Goal: Transaction & Acquisition: Book appointment/travel/reservation

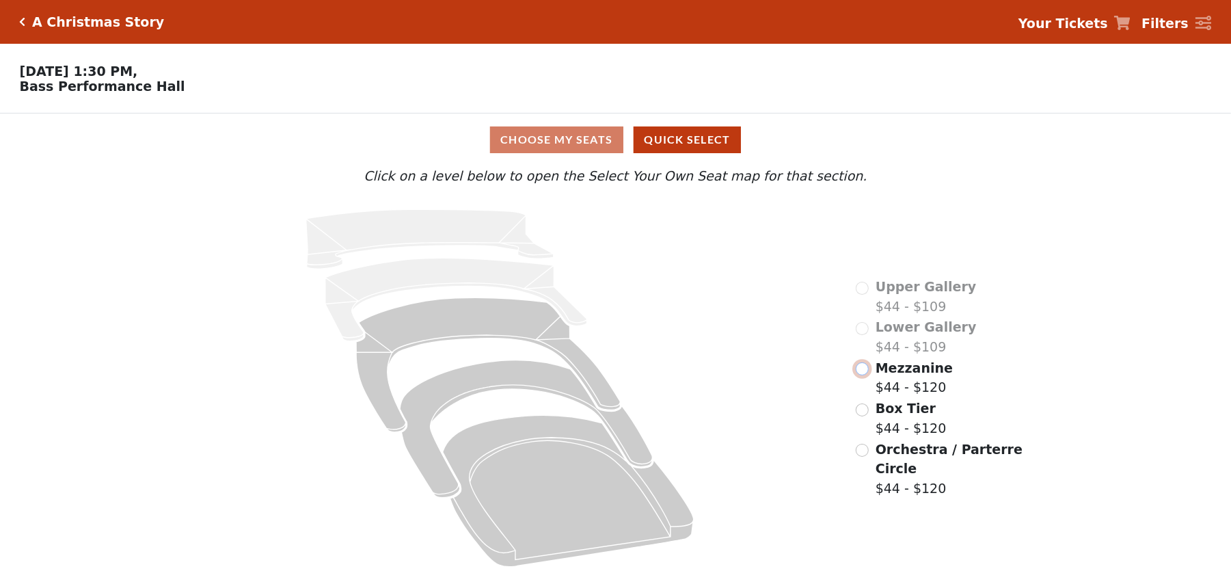
click at [863, 394] on div "Upper Gallery $44 - $109 Lower Gallery $44 - $109 Mezzanine $44 - $120 Box Tier…" at bounding box center [940, 387] width 188 height 379
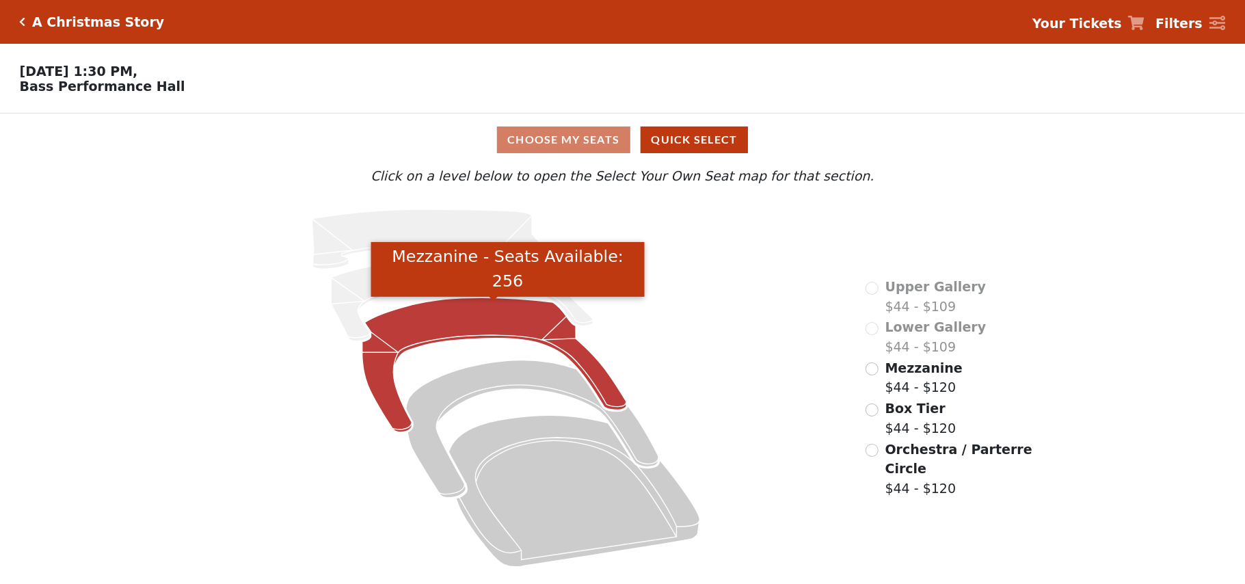
click at [469, 321] on icon "Mezzanine - Seats Available: 256" at bounding box center [494, 365] width 264 height 135
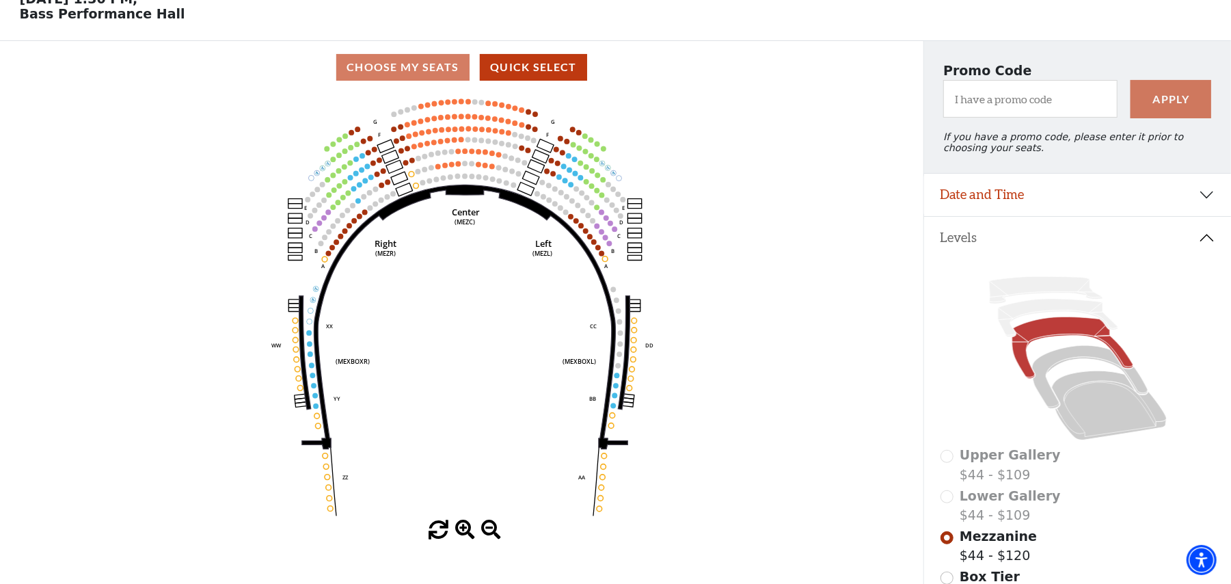
scroll to position [63, 0]
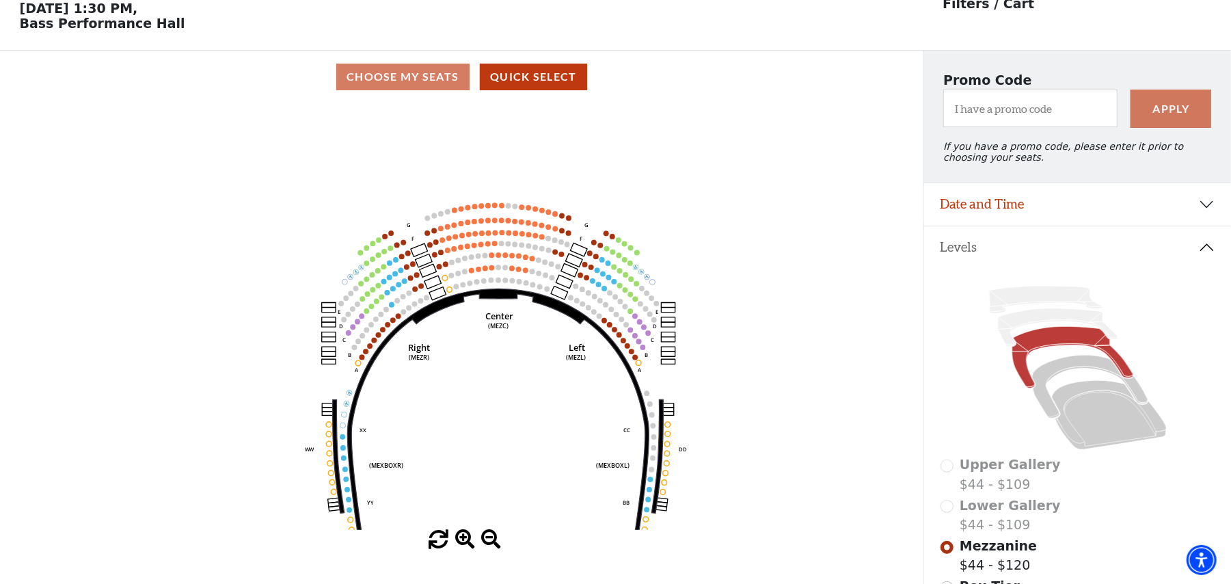
click at [479, 446] on icon "Center (MEZC) Right (MEZR) Left (MEZL) (MEXBOXR) (MEXBOXL) XX WW CC DD YY BB ZZ…" at bounding box center [461, 316] width 831 height 426
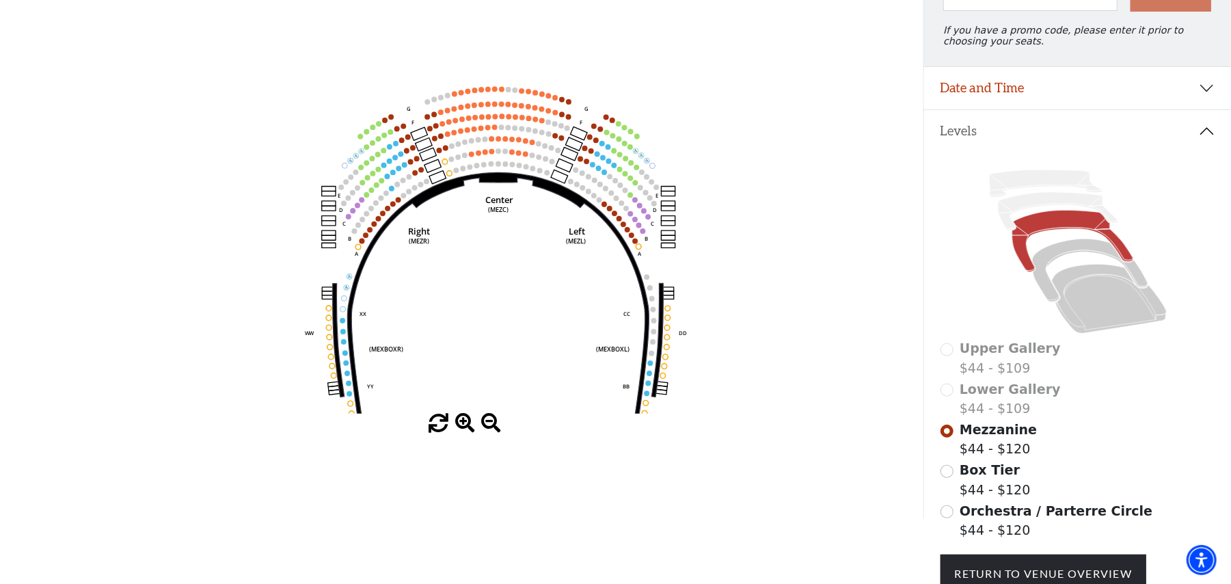
scroll to position [299, 0]
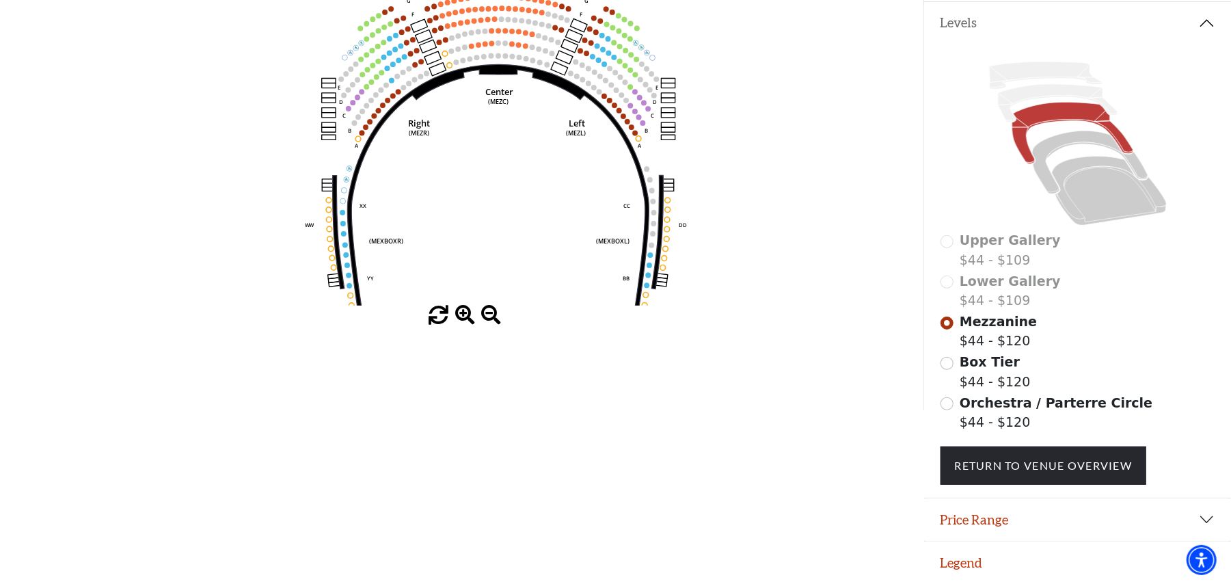
click at [461, 306] on span at bounding box center [465, 316] width 20 height 20
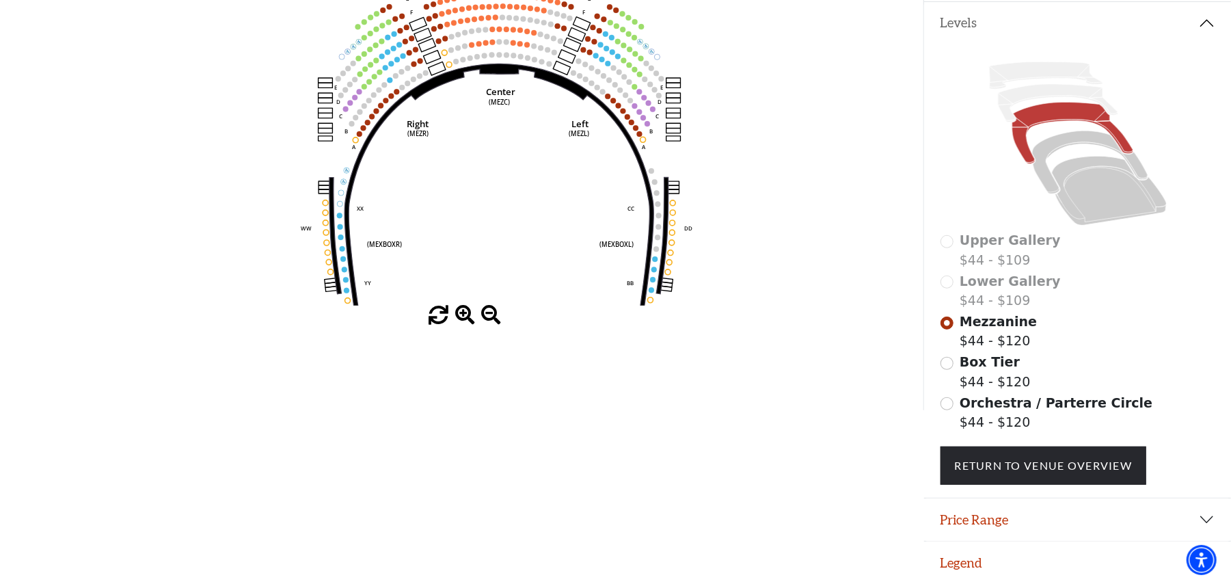
click at [461, 306] on span at bounding box center [465, 316] width 20 height 20
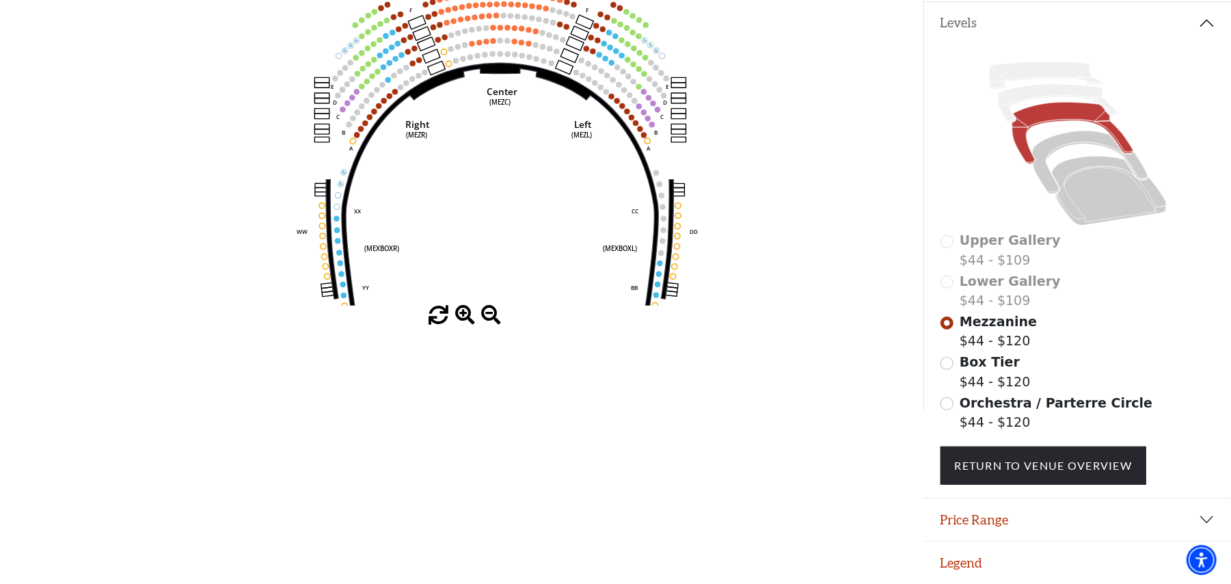
click at [461, 306] on span at bounding box center [465, 316] width 20 height 20
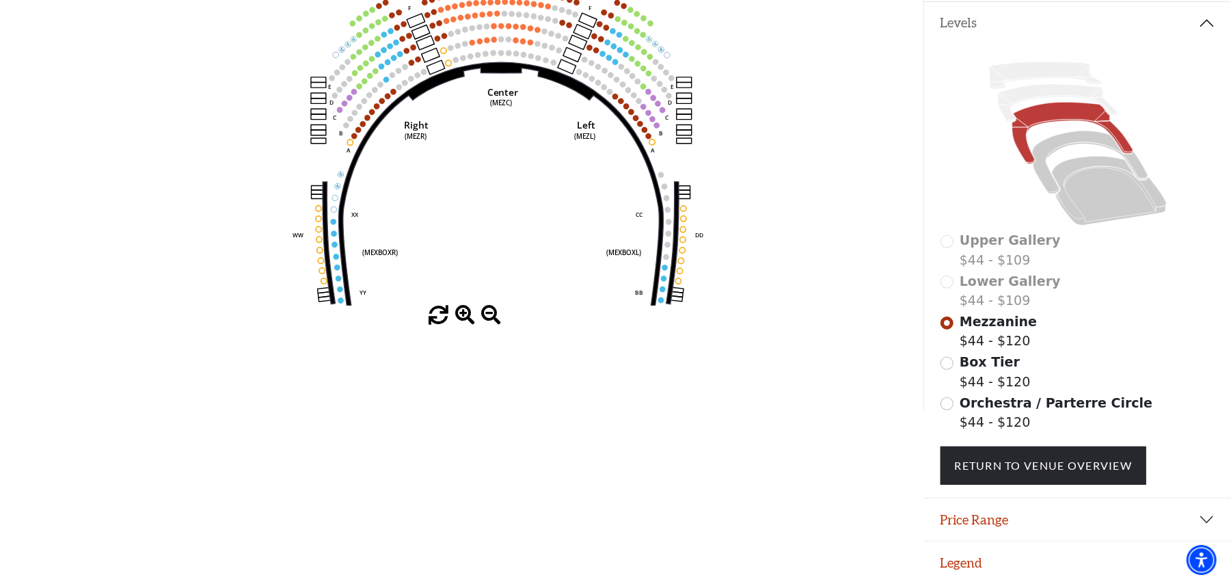
click at [461, 306] on span at bounding box center [465, 316] width 20 height 20
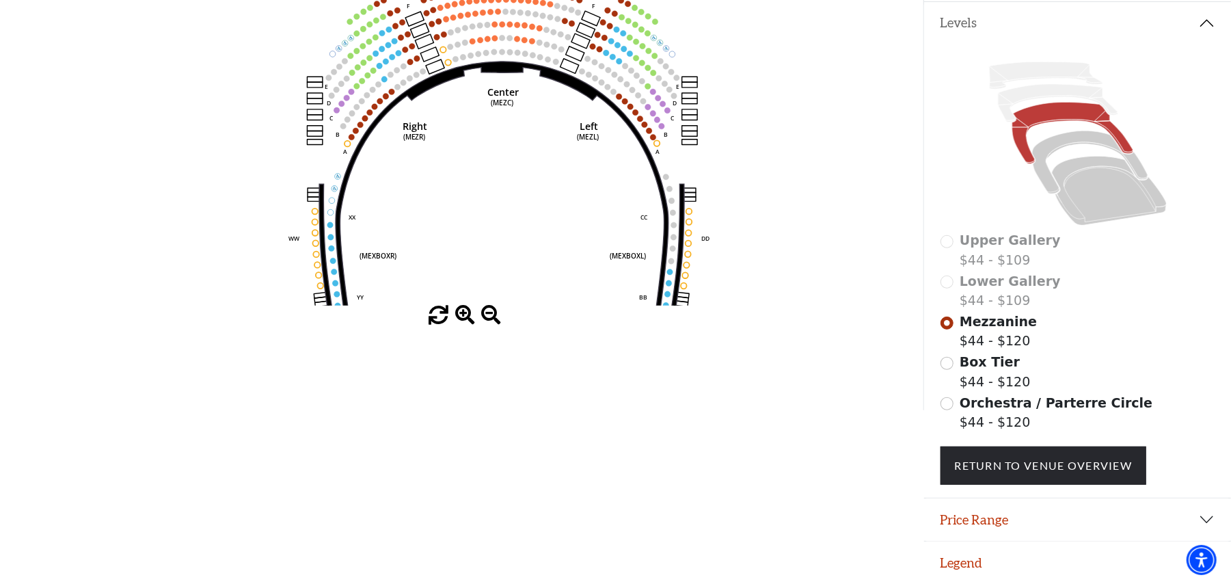
click at [461, 306] on span at bounding box center [465, 316] width 20 height 20
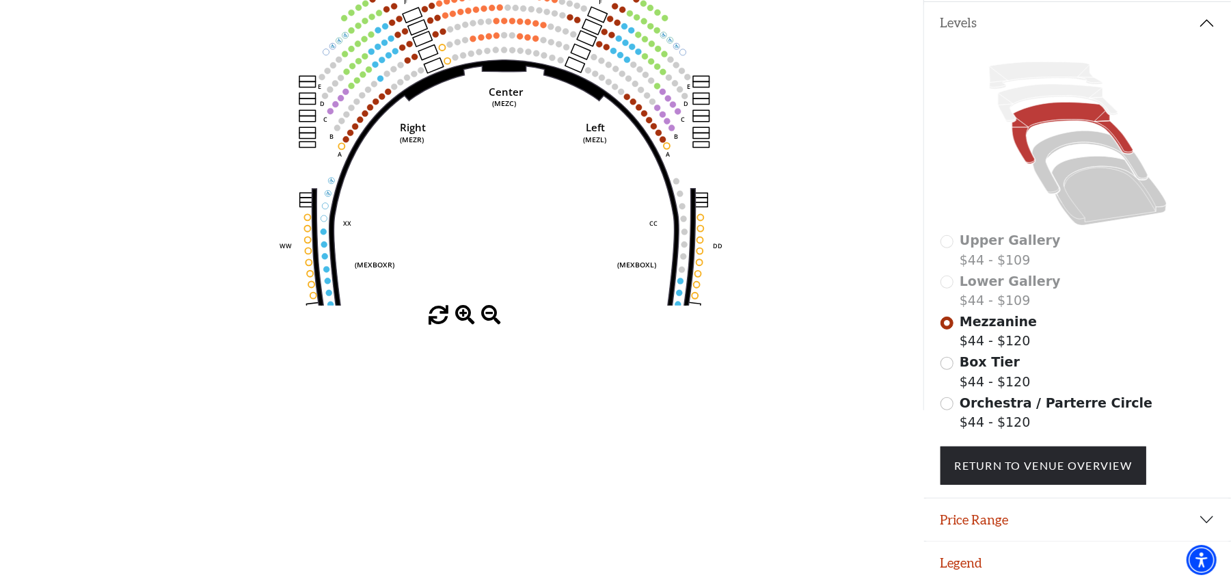
click at [461, 306] on span at bounding box center [465, 316] width 20 height 20
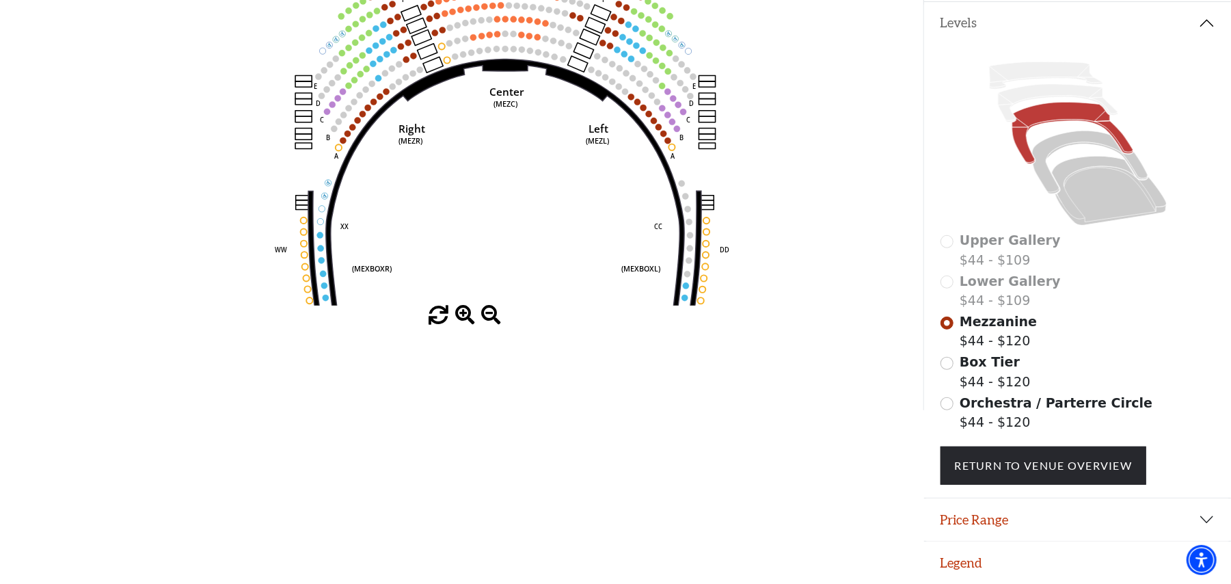
click at [461, 306] on span at bounding box center [465, 316] width 20 height 20
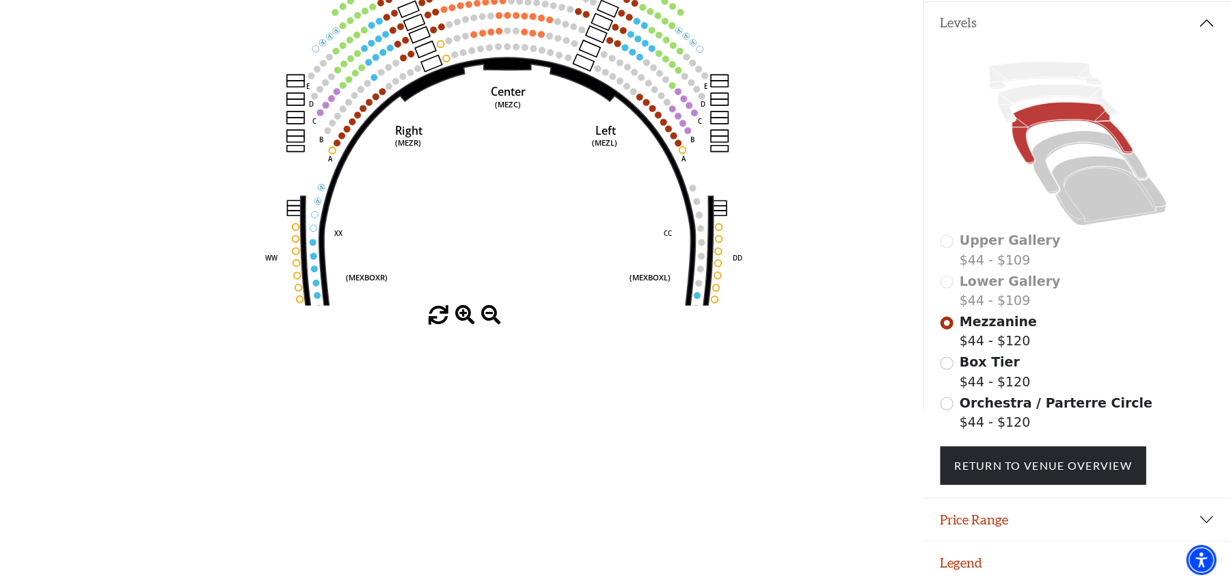
click at [461, 306] on span at bounding box center [465, 316] width 20 height 20
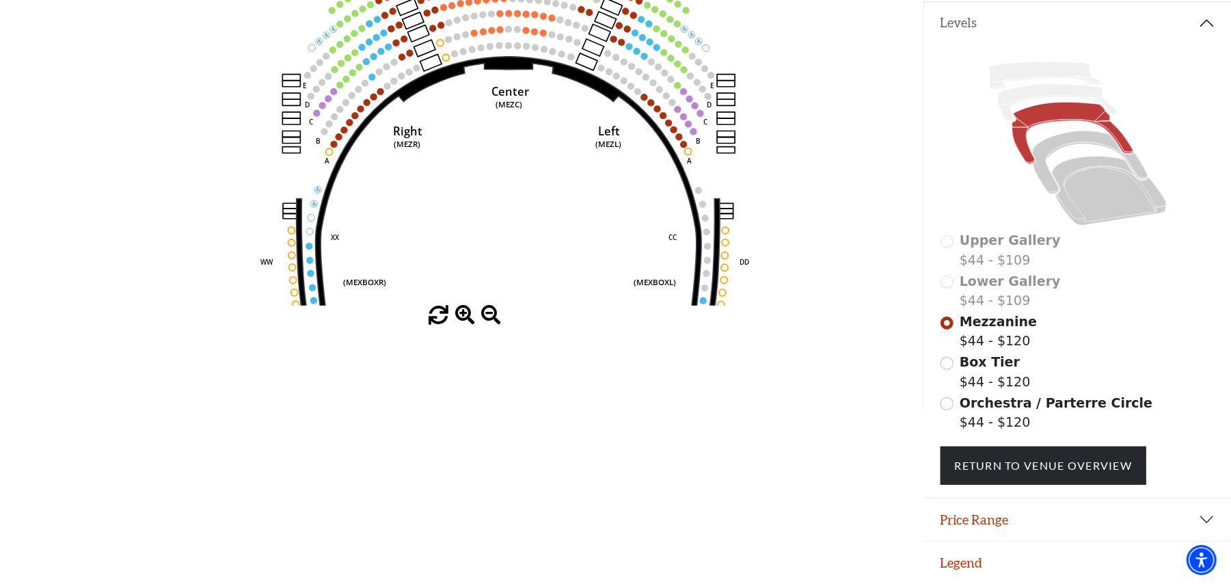
click at [461, 306] on span at bounding box center [465, 316] width 20 height 20
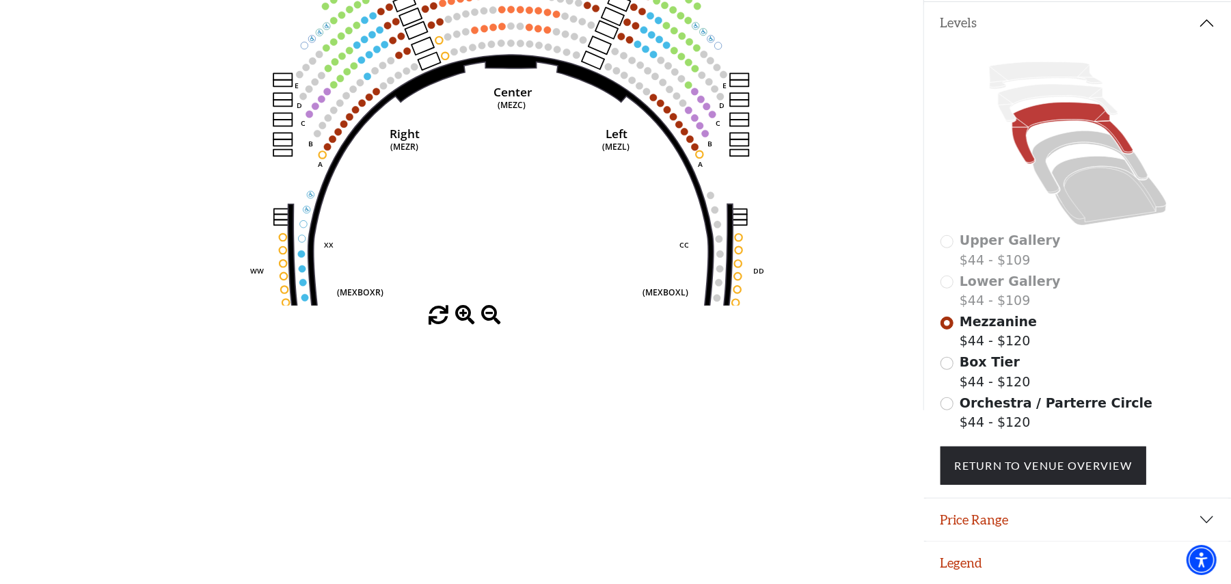
click at [461, 306] on span at bounding box center [465, 316] width 20 height 20
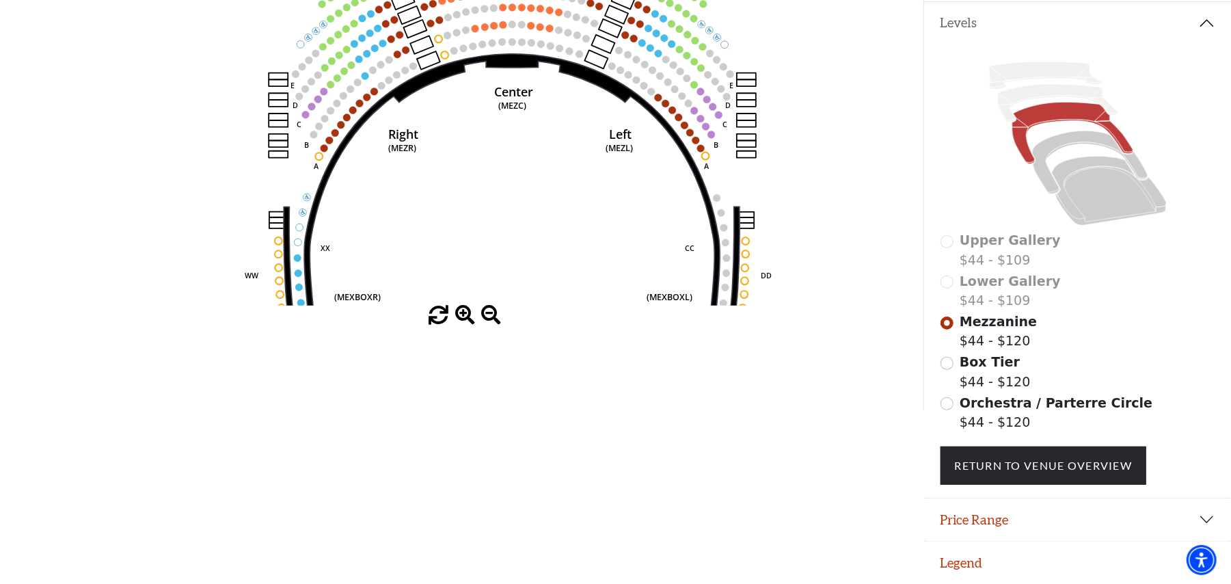
click at [461, 306] on span at bounding box center [465, 316] width 20 height 20
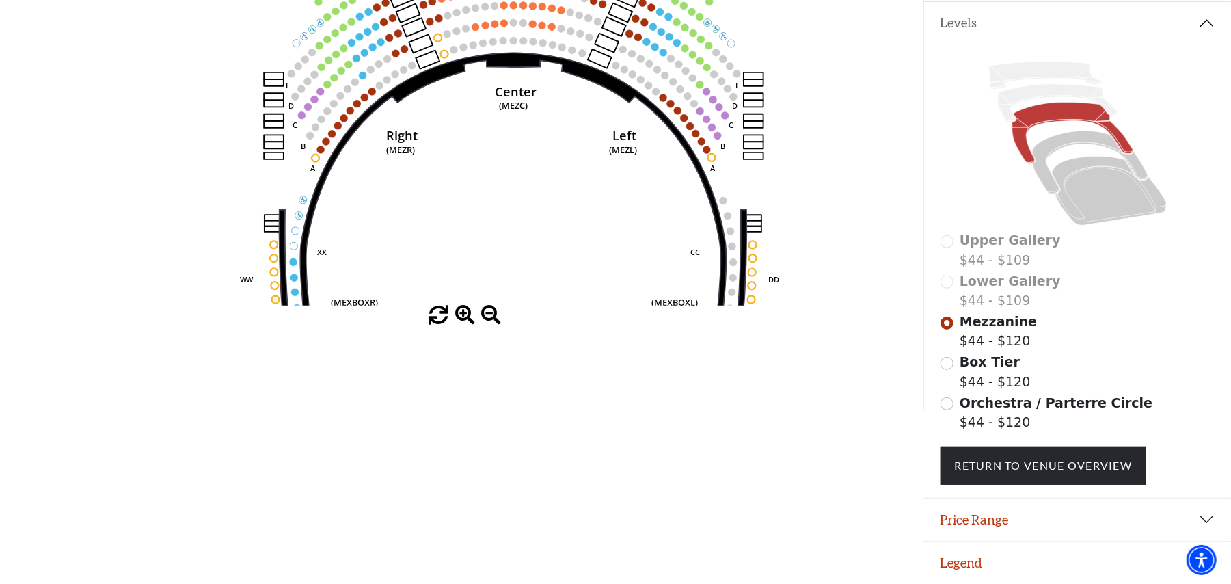
click at [461, 306] on span at bounding box center [465, 316] width 20 height 20
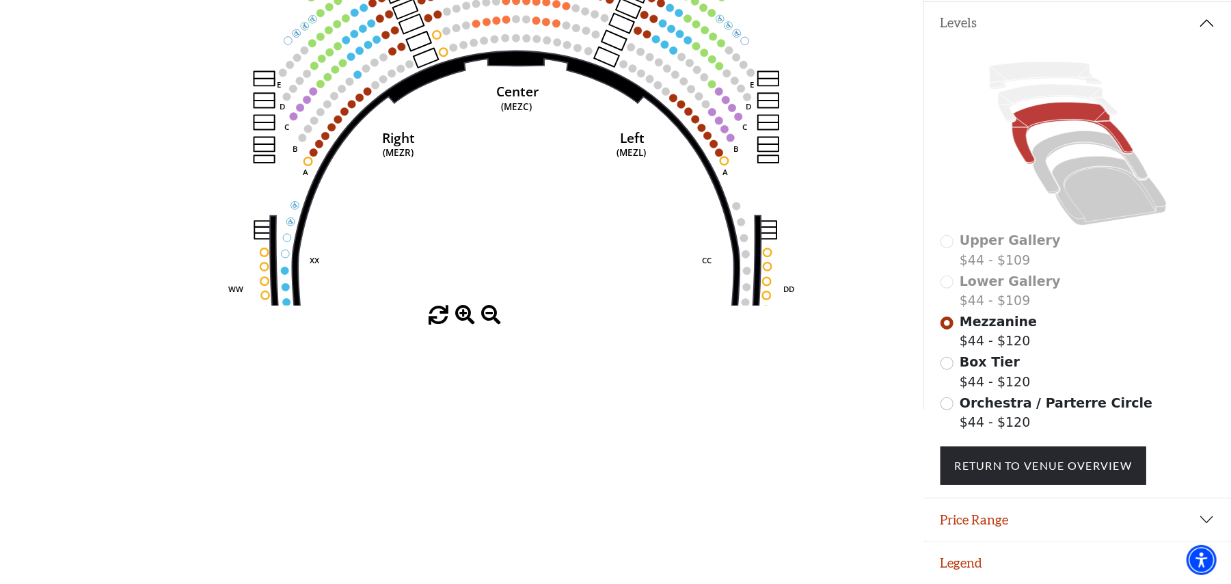
click at [461, 306] on span at bounding box center [465, 316] width 20 height 20
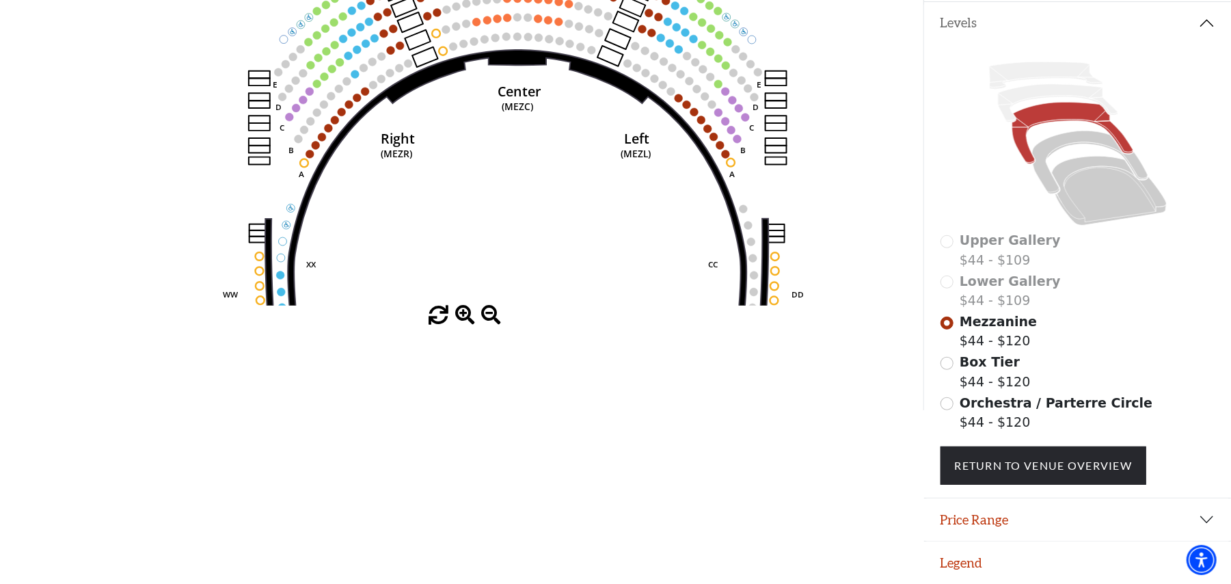
click at [461, 306] on span at bounding box center [465, 316] width 20 height 20
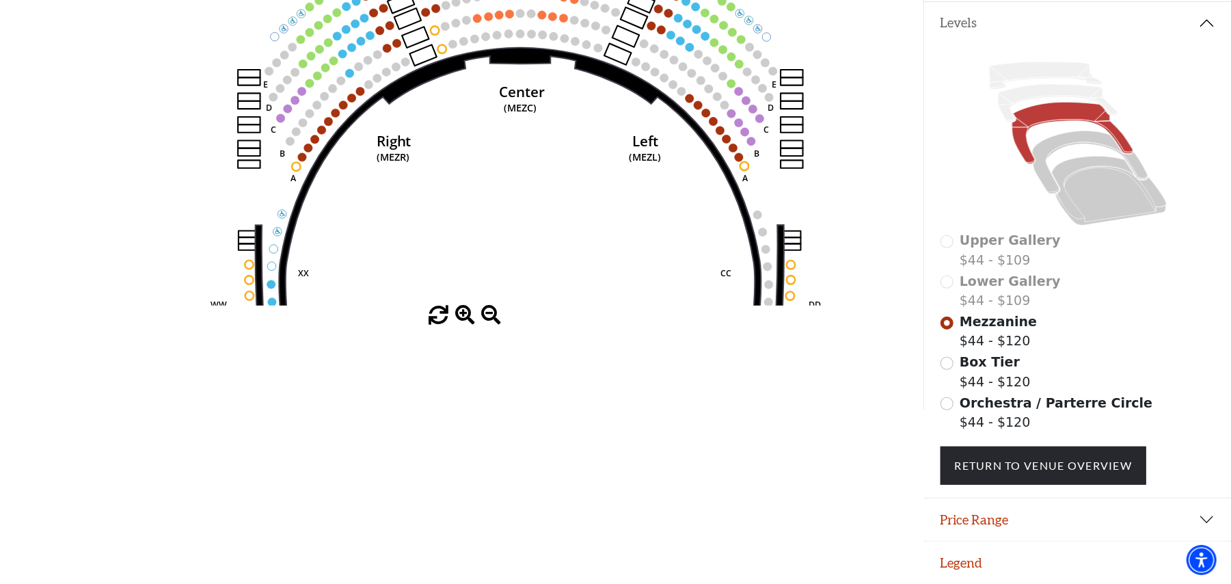
click at [461, 306] on span at bounding box center [465, 316] width 20 height 20
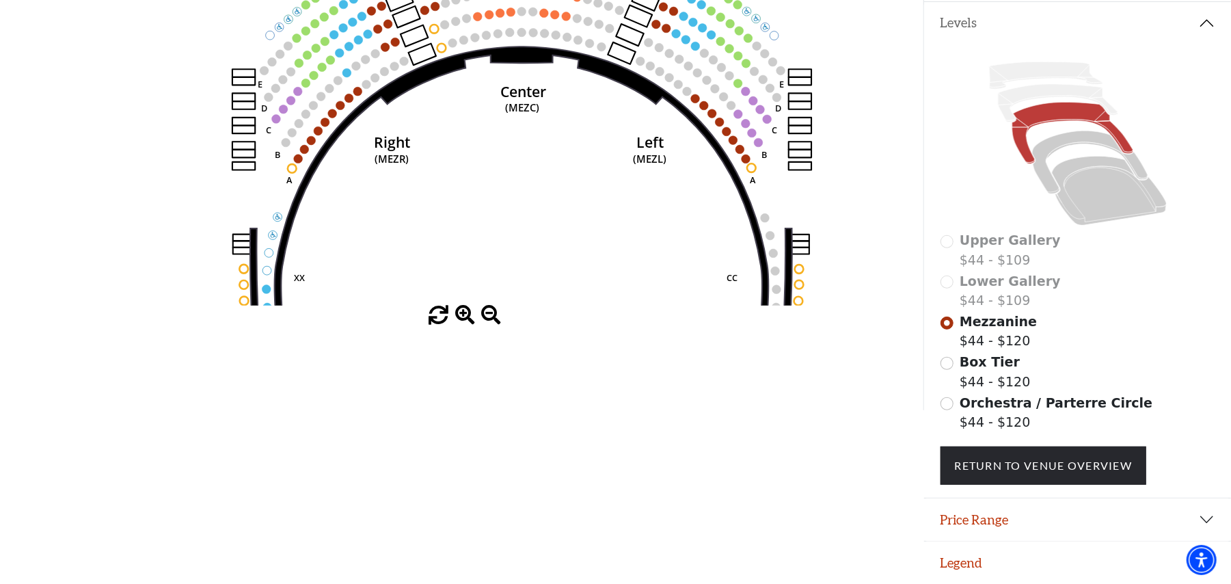
click at [461, 306] on span at bounding box center [465, 316] width 20 height 20
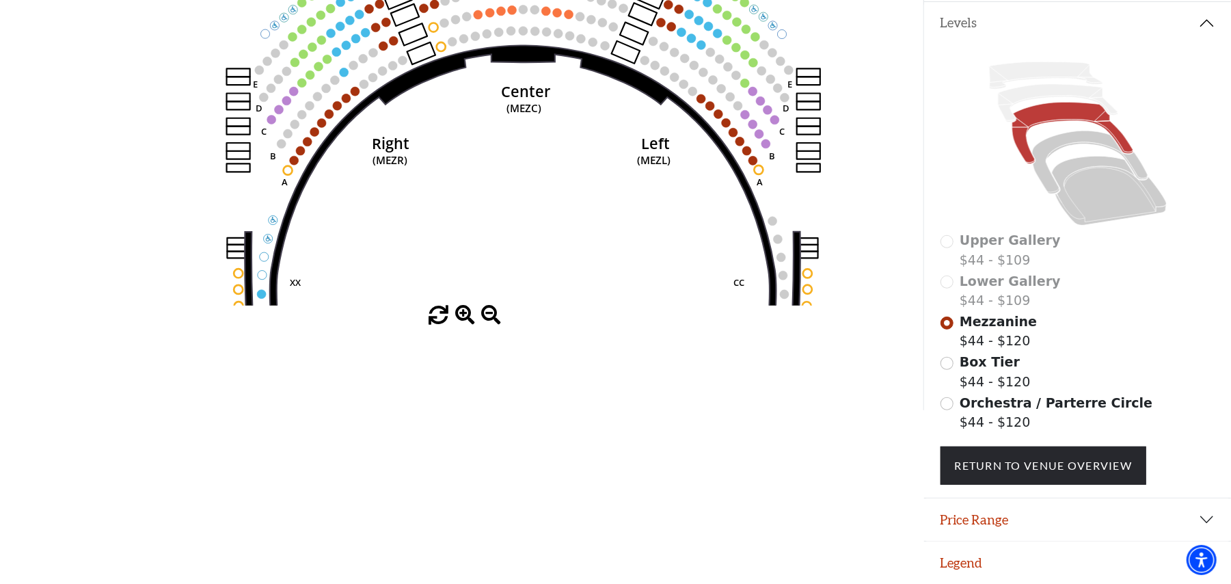
click at [461, 306] on span at bounding box center [465, 316] width 20 height 20
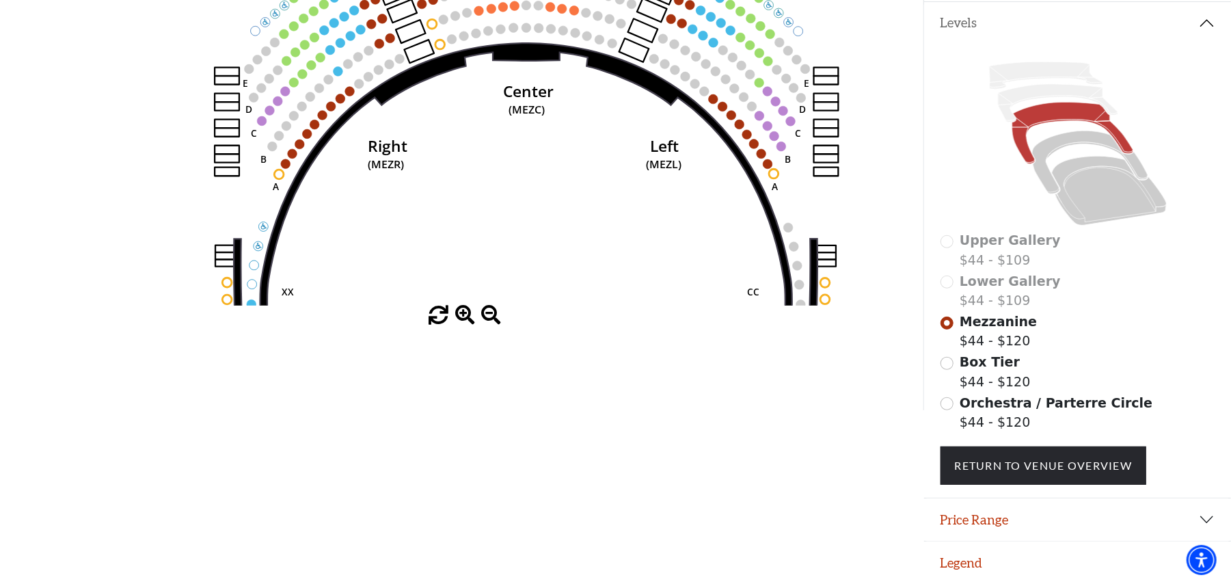
click at [461, 306] on span at bounding box center [465, 316] width 20 height 20
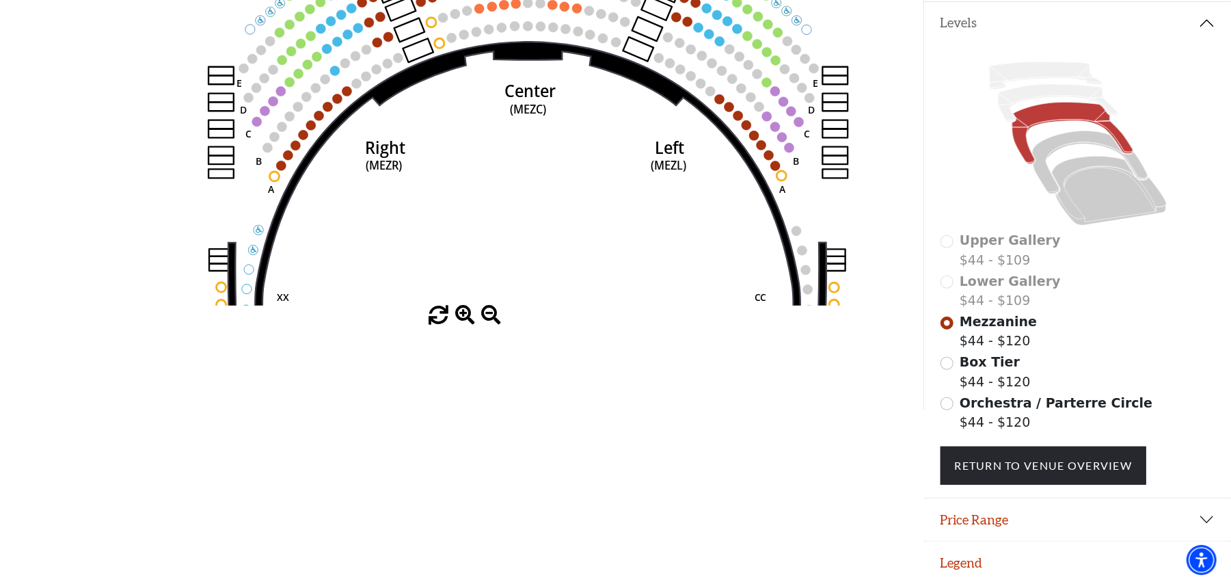
click at [461, 306] on span at bounding box center [465, 316] width 20 height 20
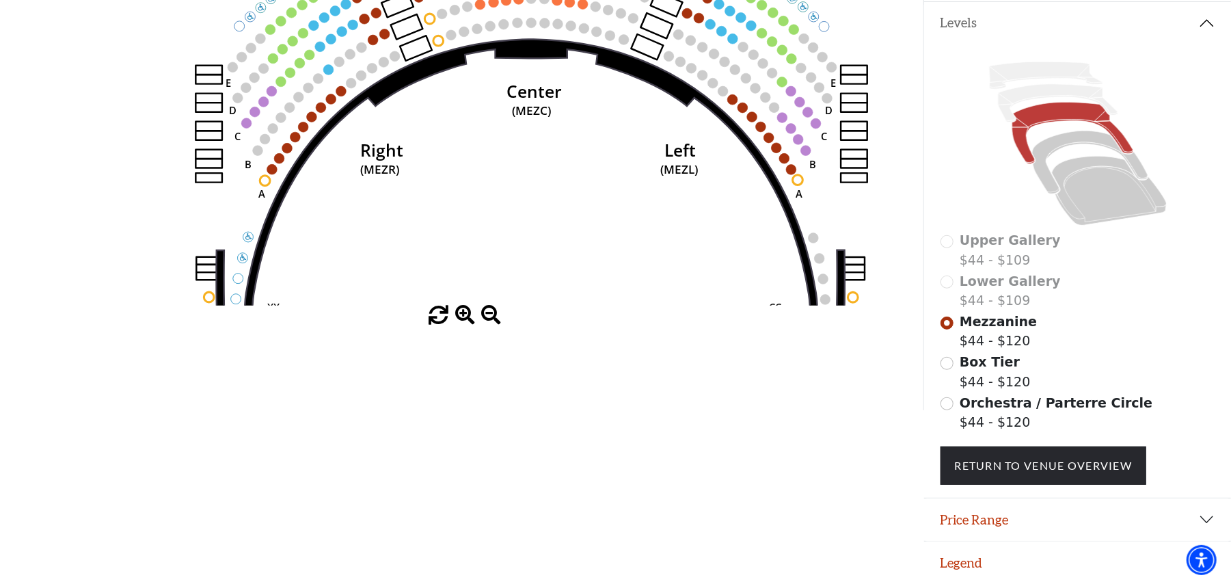
click at [461, 306] on span at bounding box center [465, 316] width 20 height 20
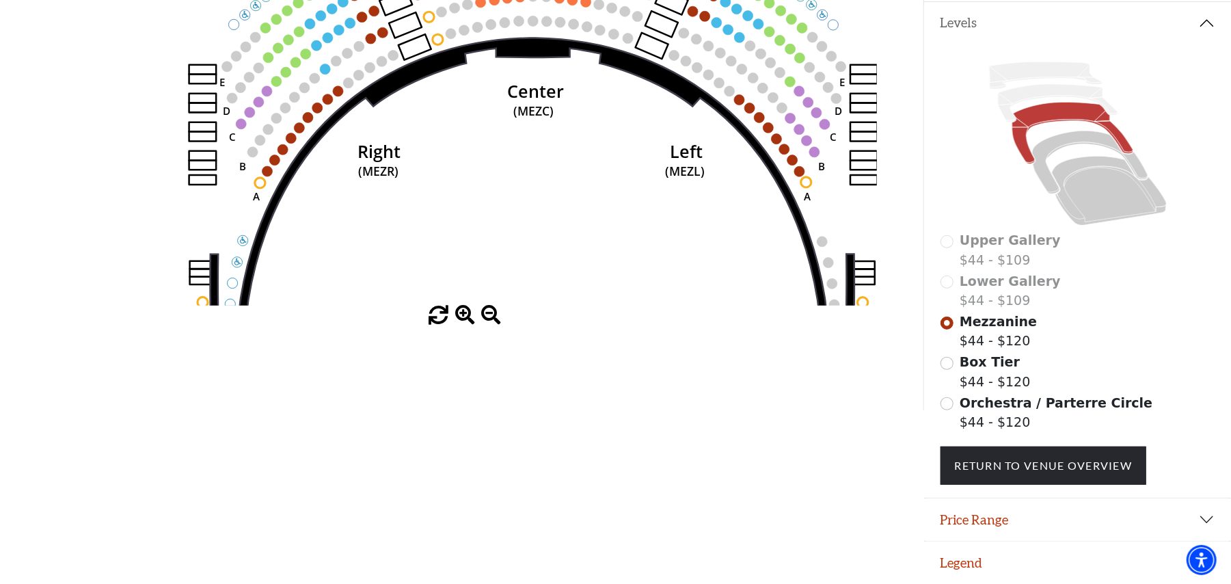
click at [461, 306] on span at bounding box center [465, 316] width 20 height 20
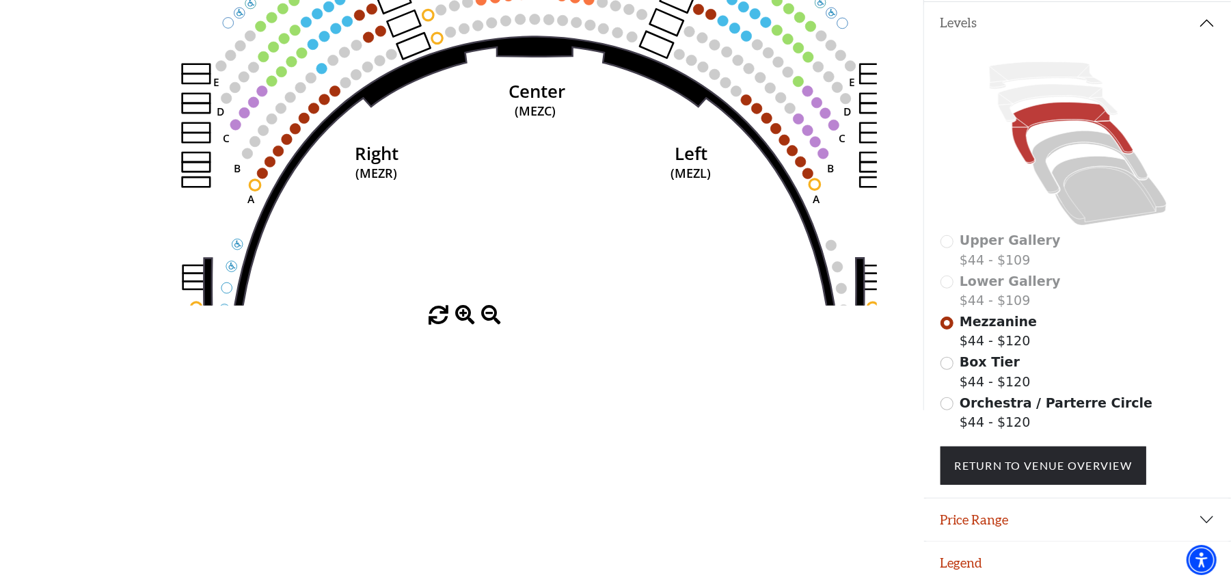
click at [461, 306] on span at bounding box center [465, 316] width 20 height 20
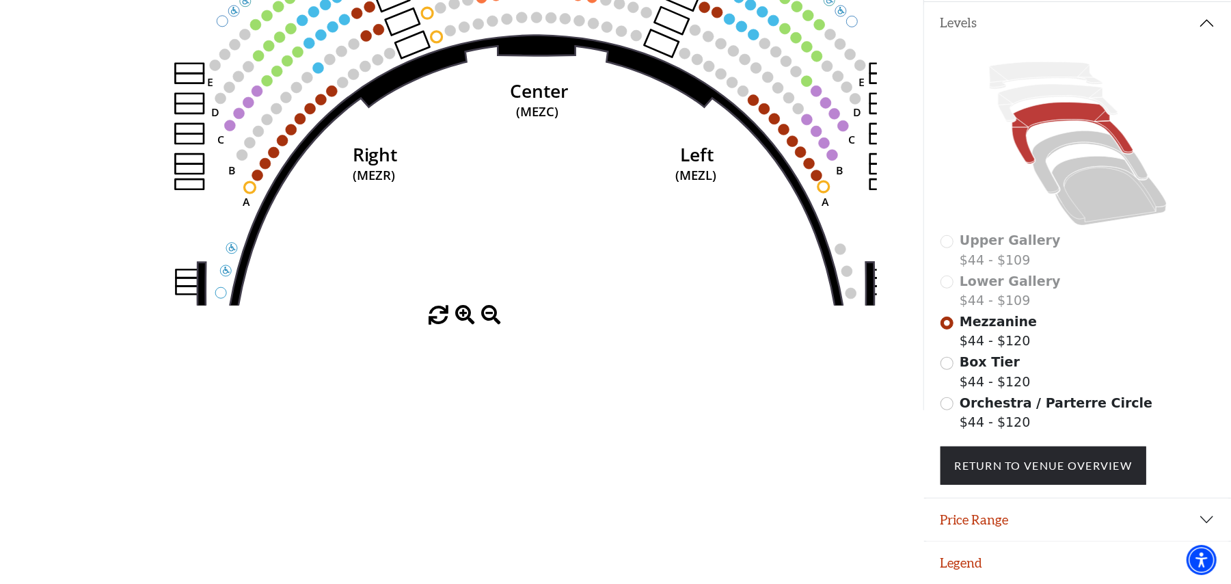
click at [461, 306] on span at bounding box center [465, 316] width 20 height 20
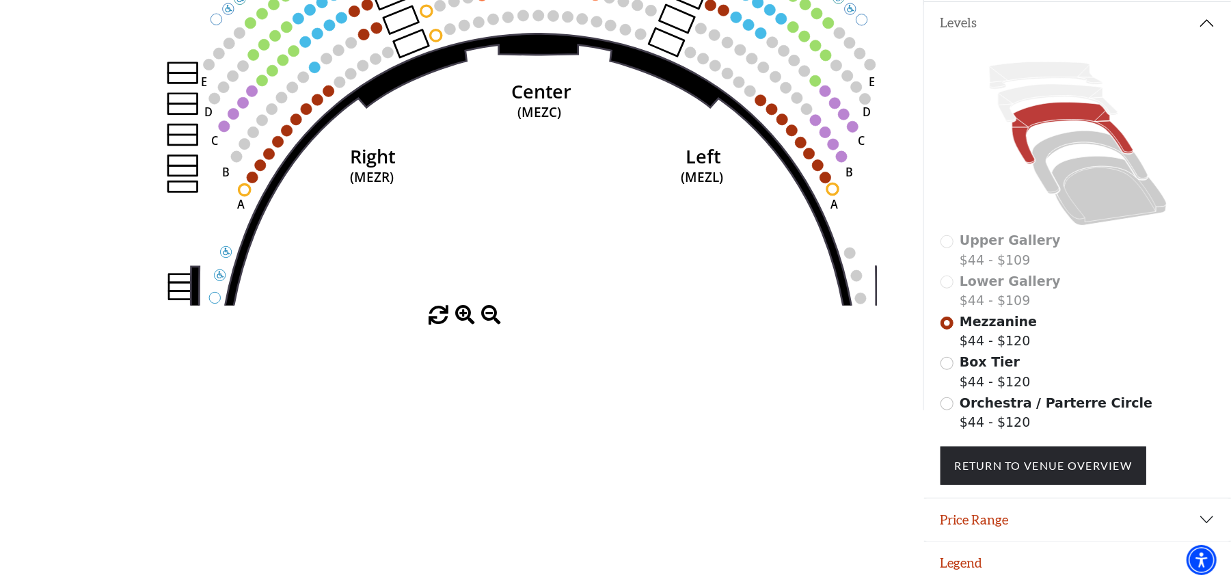
click at [461, 306] on span at bounding box center [465, 316] width 20 height 20
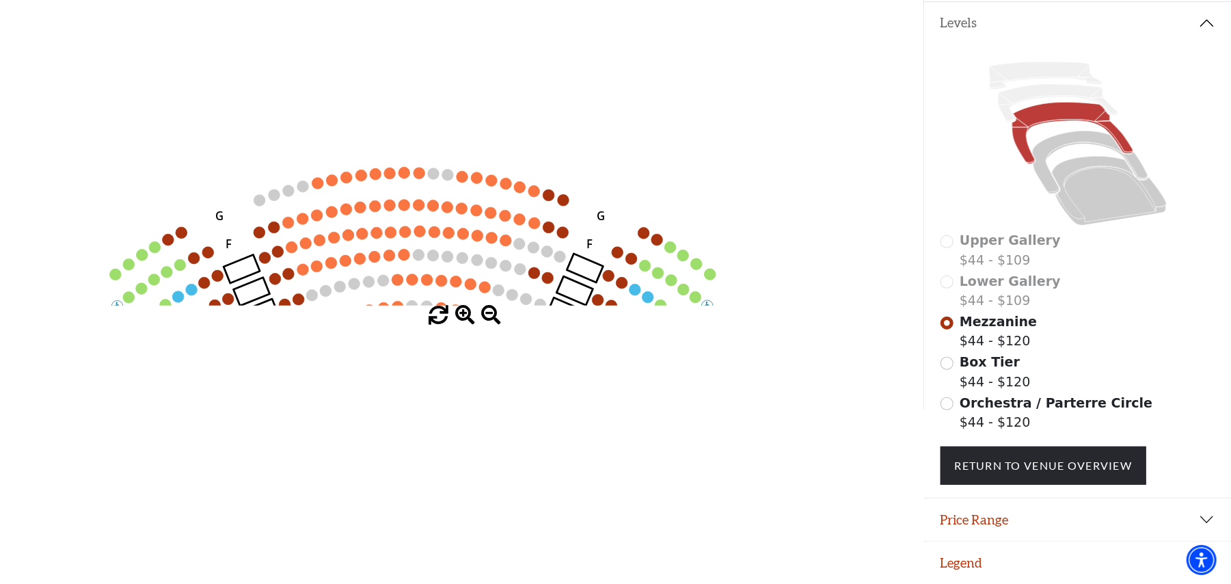
drag, startPoint x: 511, startPoint y: 109, endPoint x: 383, endPoint y: 429, distance: 344.7
click at [383, 297] on html "Skip to main content Enable accessibility for low vision Open the accessibility…" at bounding box center [615, 5] width 1231 height 584
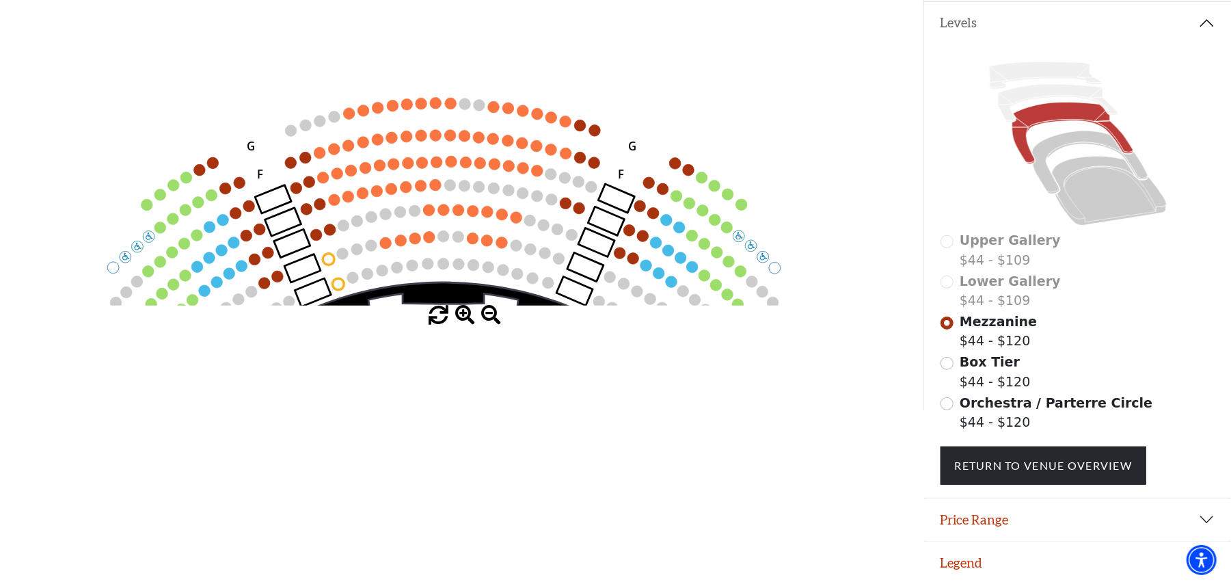
drag, startPoint x: 455, startPoint y: 123, endPoint x: 487, endPoint y: 53, distance: 77.1
click at [487, 53] on icon "Center (MEZC) Right (MEZR) Left (MEZL) (MEXBOXR) (MEXBOXL) XX WW CC DD YY BB ZZ…" at bounding box center [461, 92] width 831 height 426
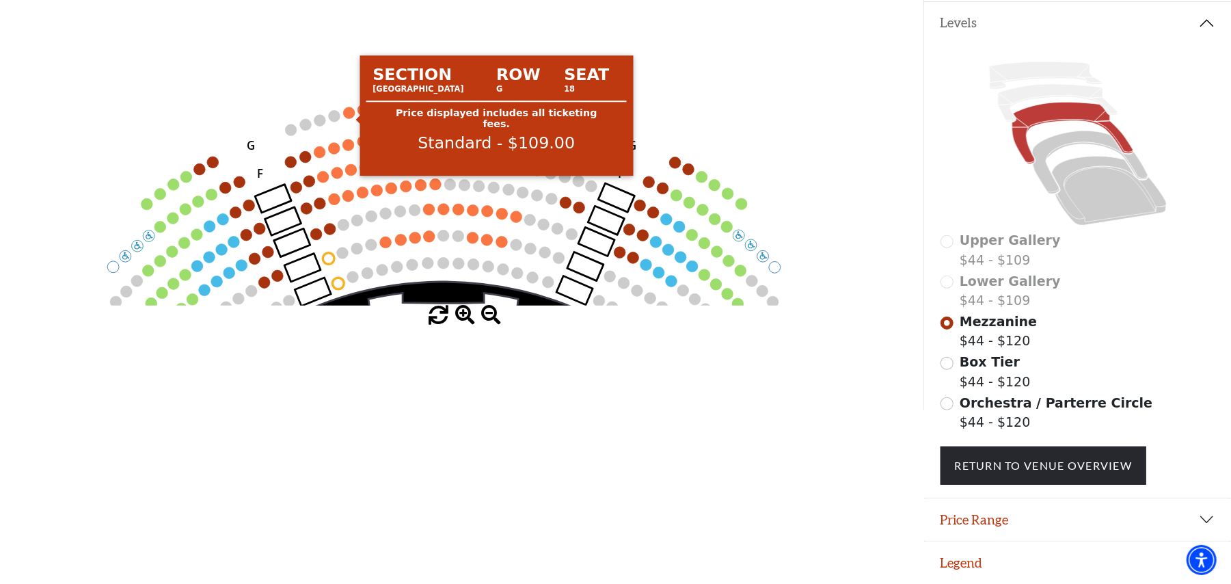
click at [346, 107] on circle at bounding box center [349, 113] width 12 height 12
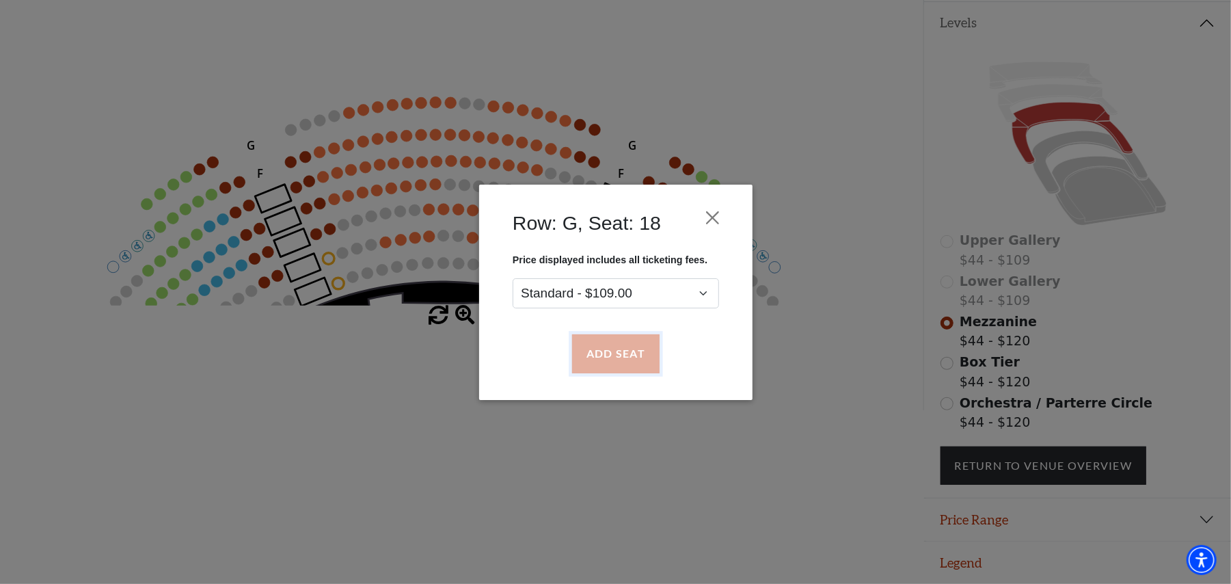
click at [613, 344] on button "Add Seat" at bounding box center [614, 353] width 87 height 38
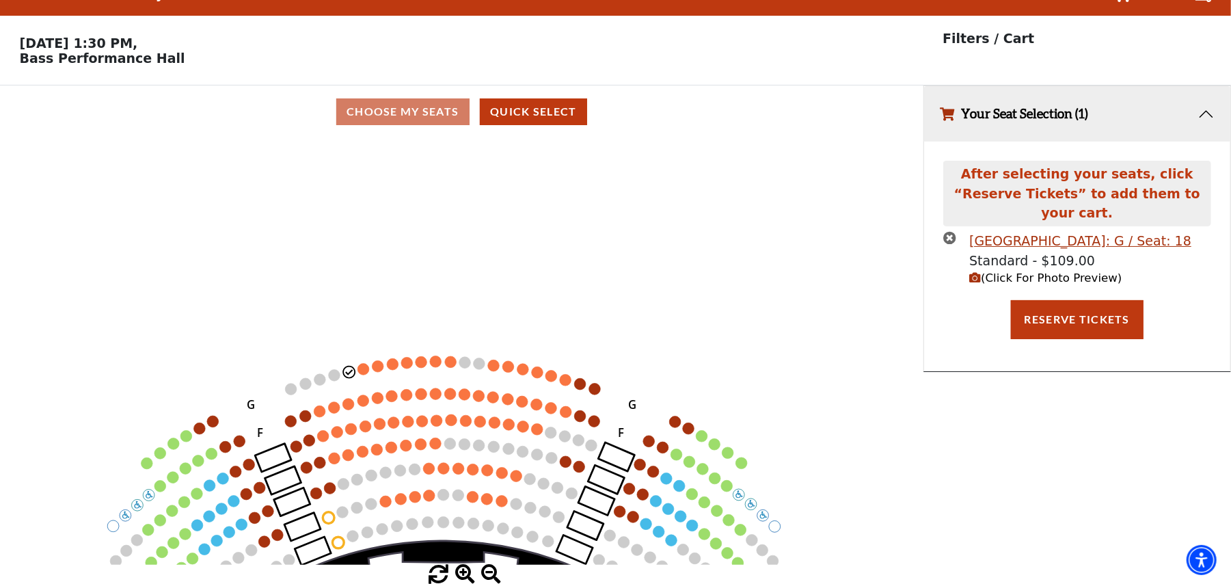
scroll to position [0, 0]
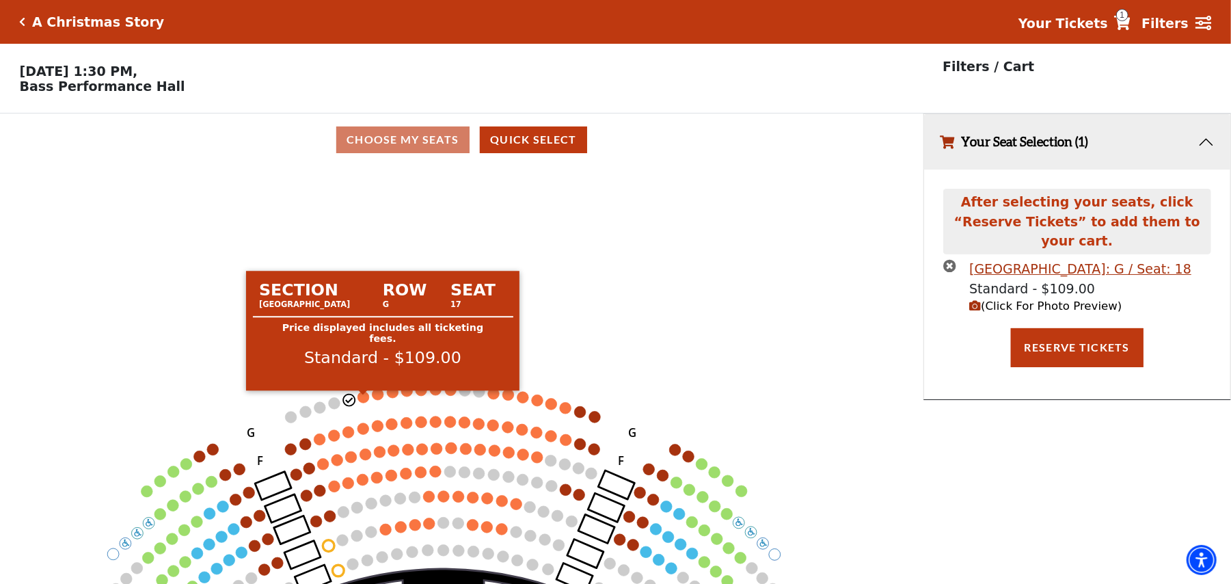
click at [361, 403] on circle at bounding box center [363, 397] width 12 height 12
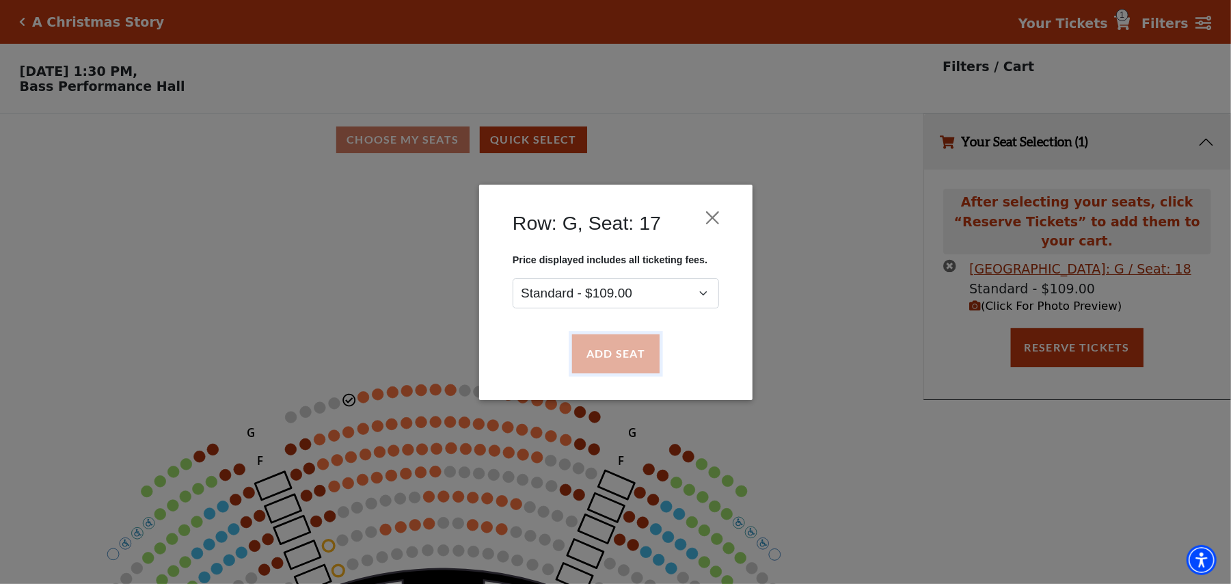
click at [619, 357] on button "Add Seat" at bounding box center [614, 353] width 87 height 38
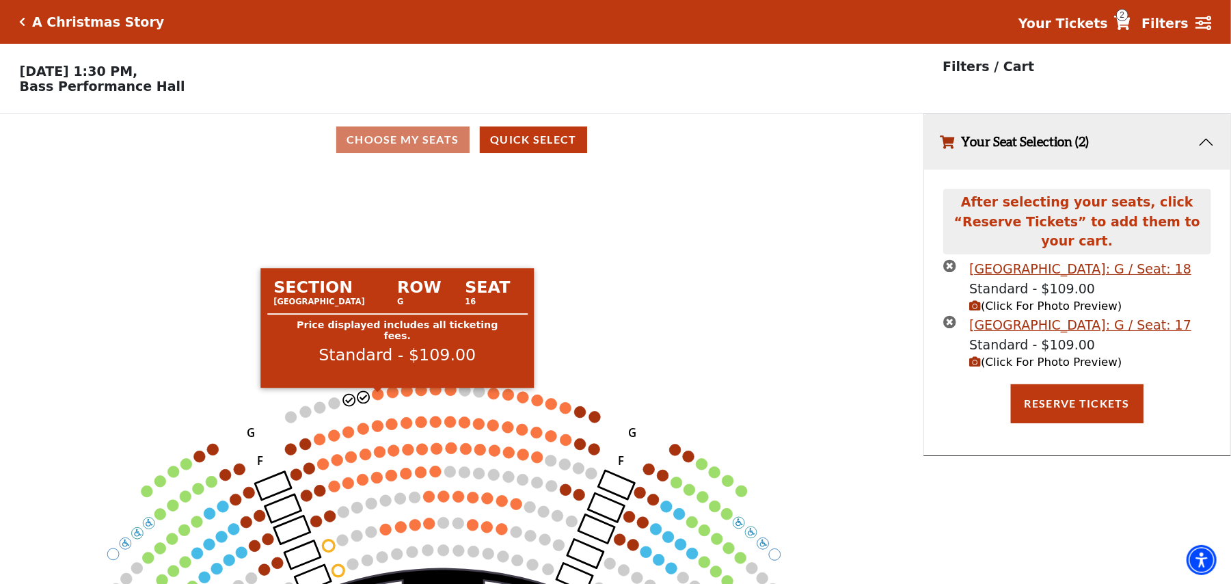
click at [379, 395] on circle at bounding box center [378, 394] width 12 height 12
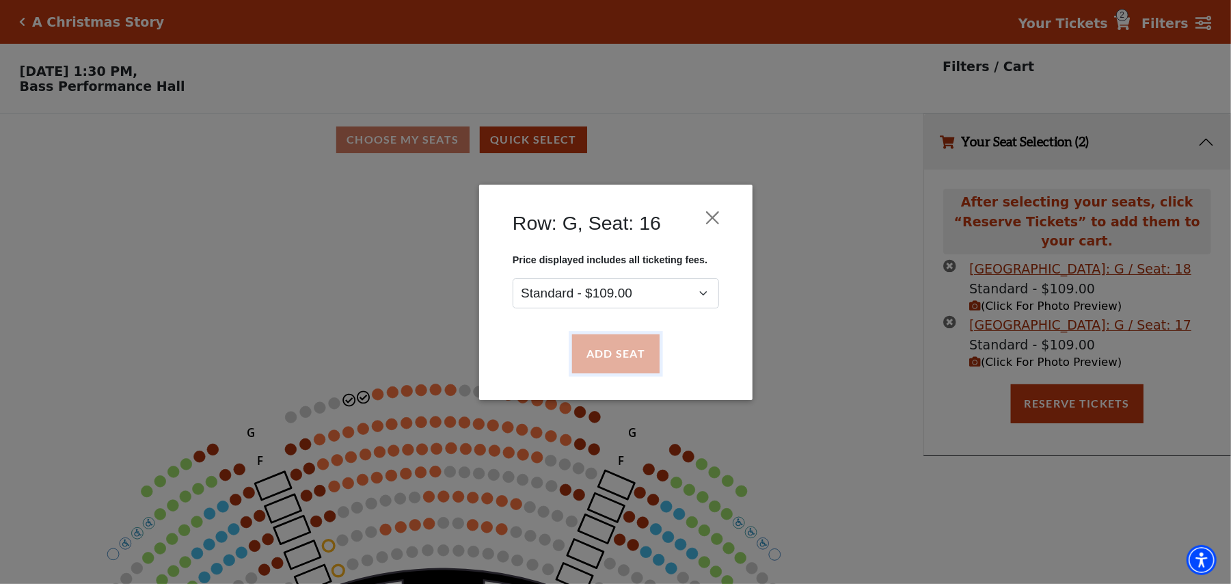
click at [607, 351] on button "Add Seat" at bounding box center [614, 353] width 87 height 38
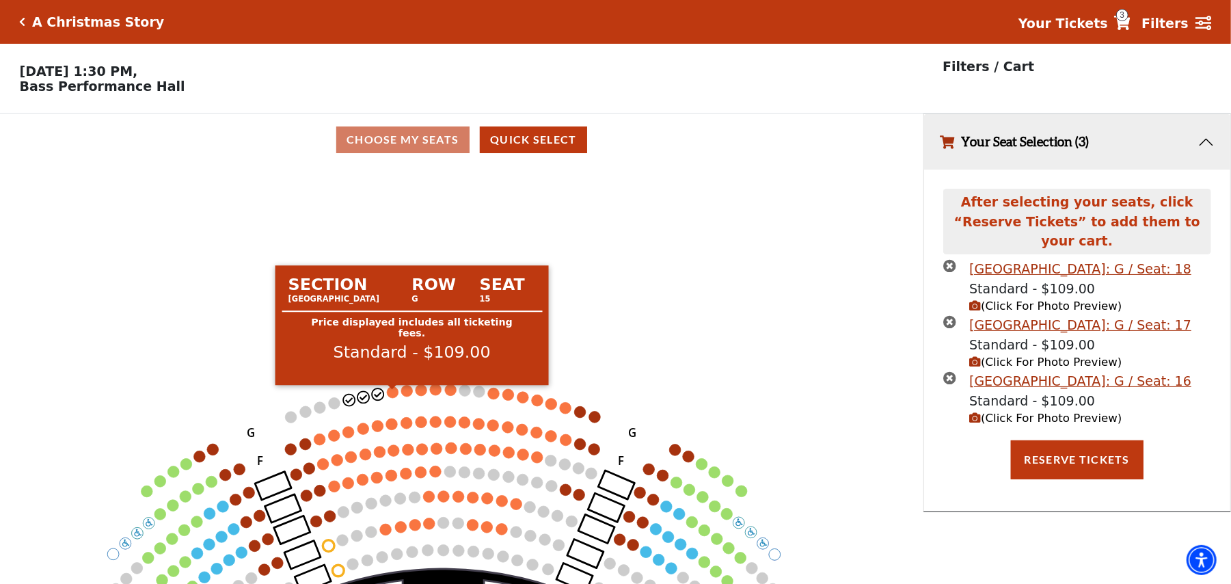
click at [391, 398] on circle at bounding box center [393, 392] width 12 height 12
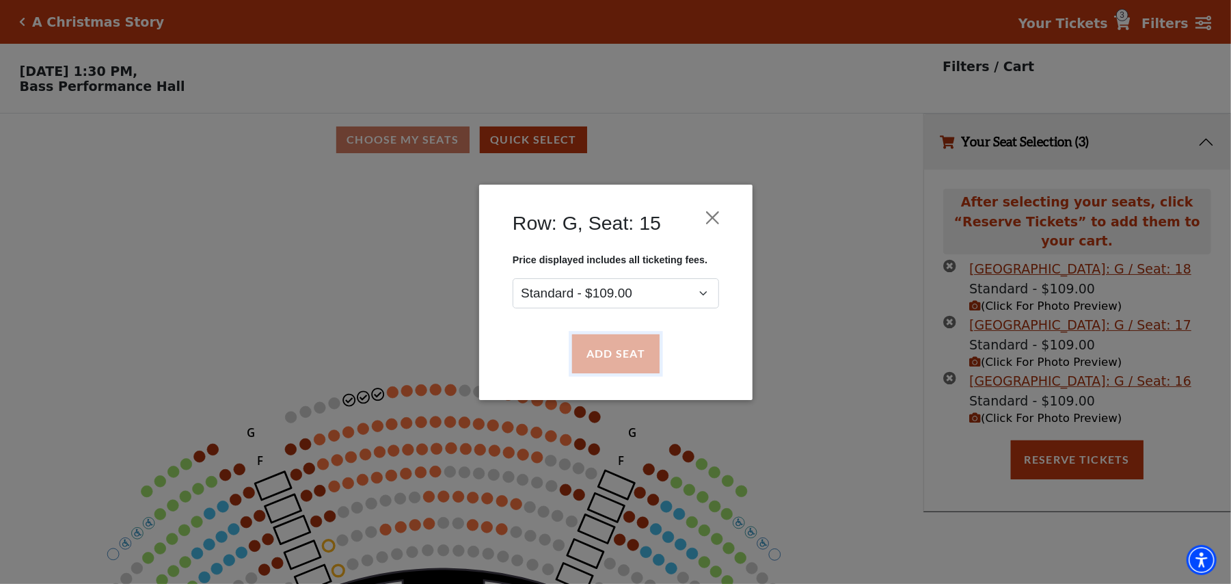
click at [591, 349] on button "Add Seat" at bounding box center [614, 353] width 87 height 38
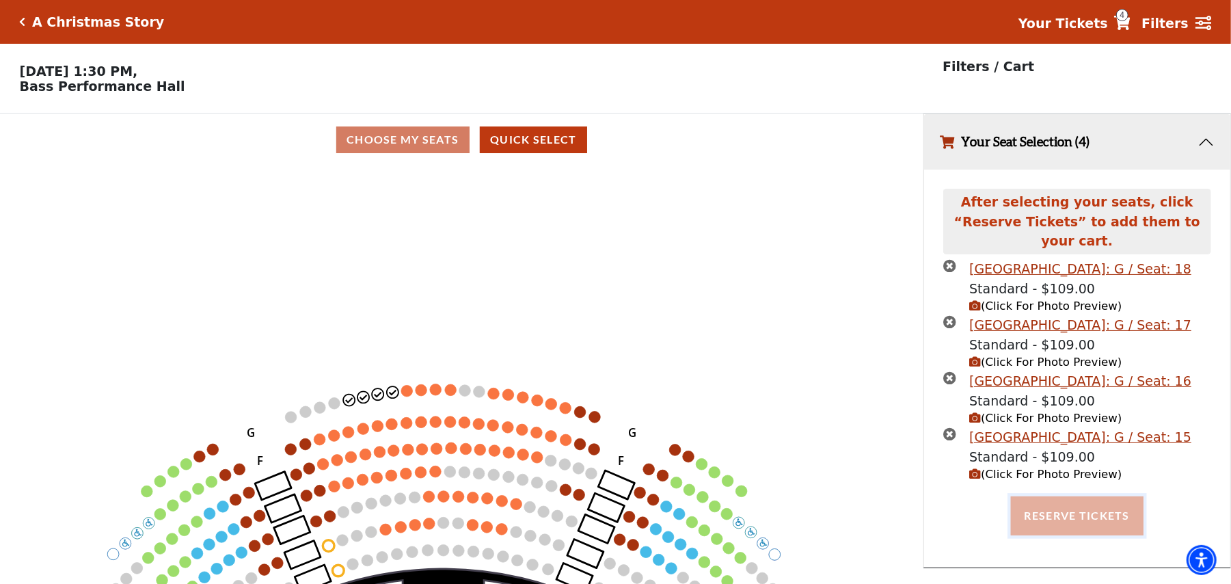
click at [1103, 498] on button "Reserve Tickets" at bounding box center [1077, 515] width 133 height 38
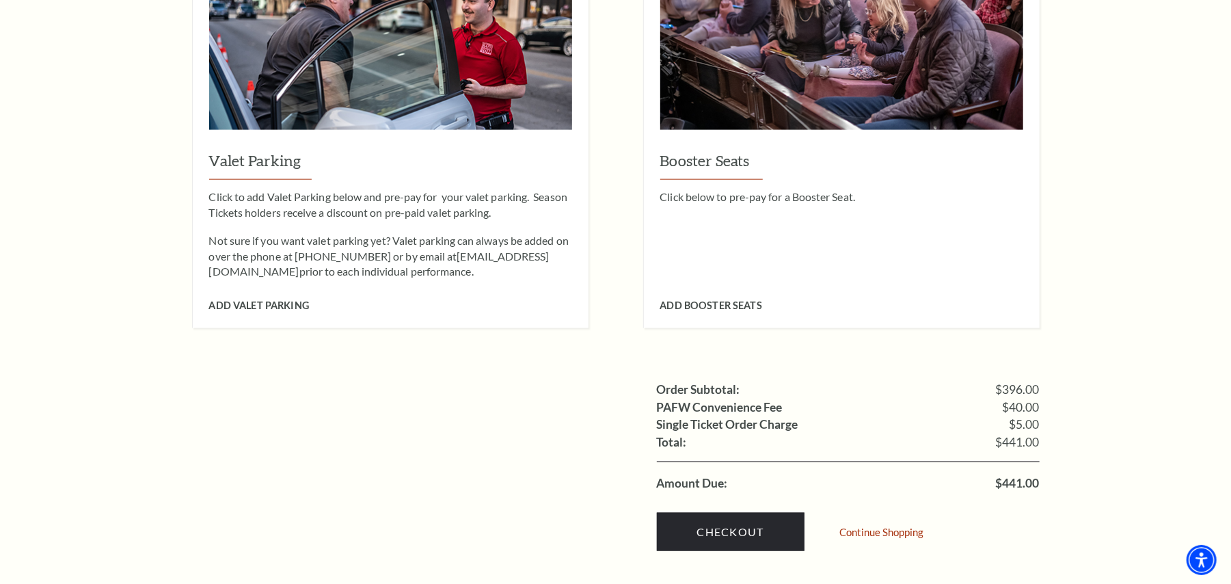
scroll to position [1184, 0]
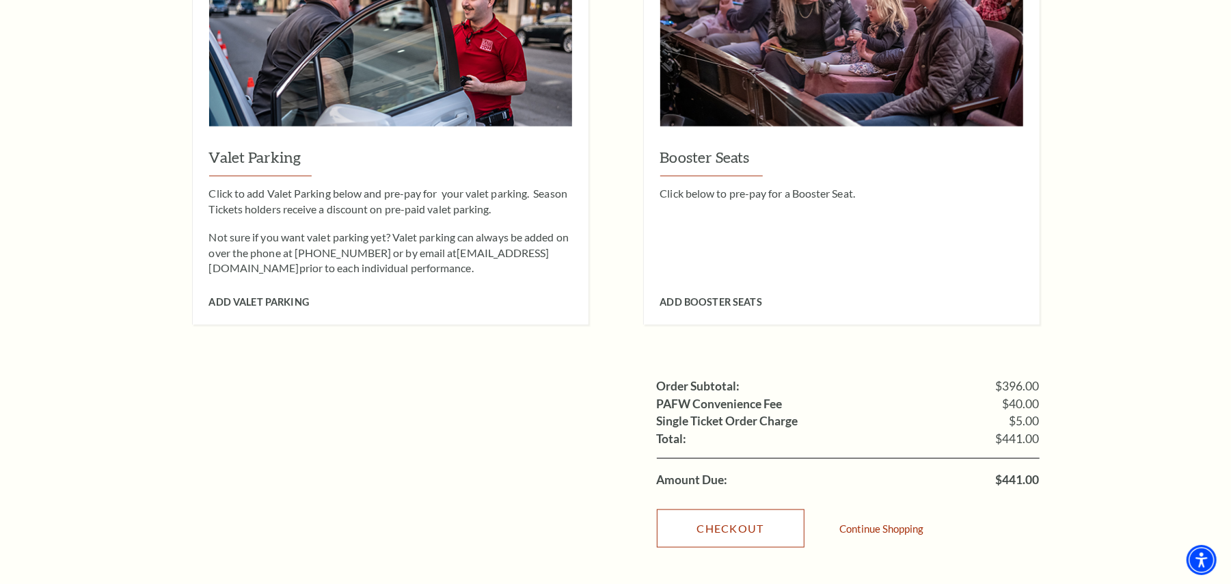
click at [774, 509] on link "Checkout" at bounding box center [731, 528] width 148 height 38
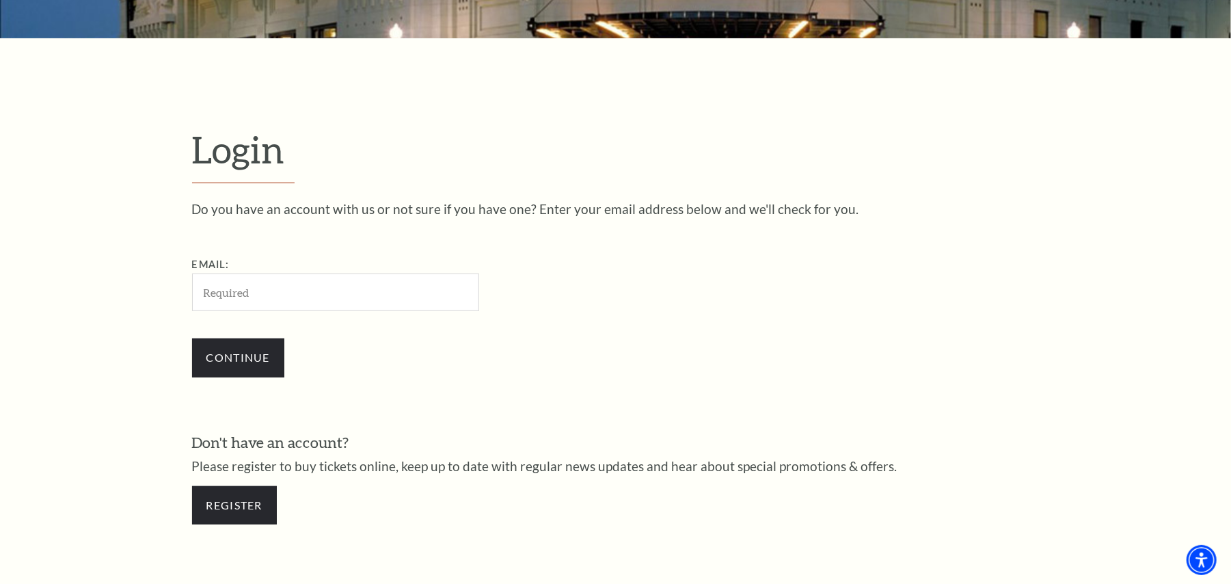
scroll to position [407, 0]
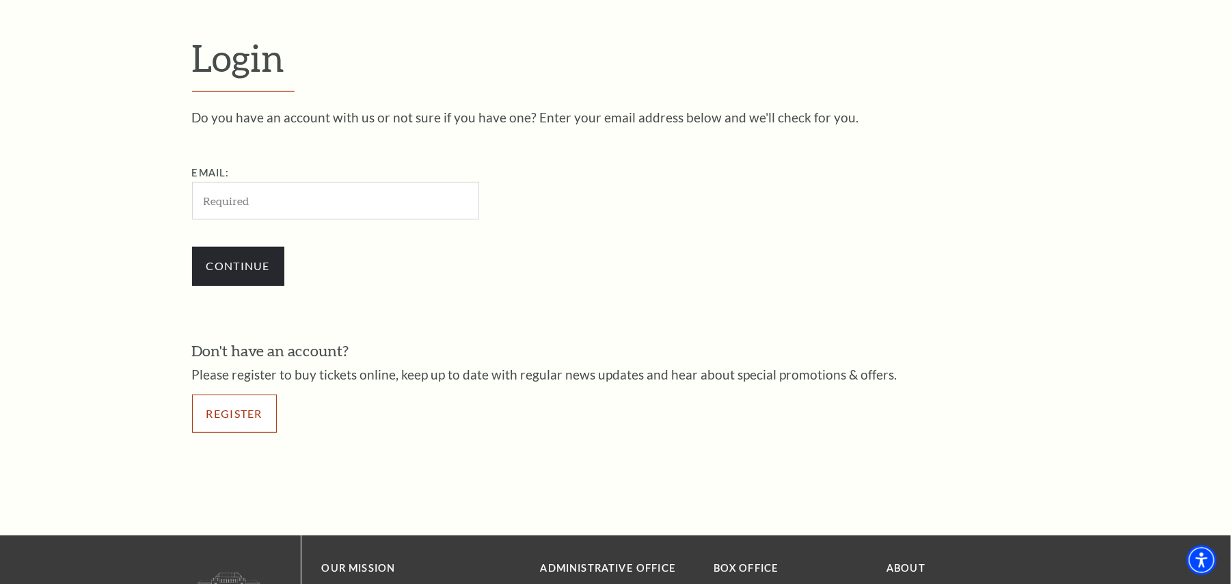
click at [224, 411] on link "Register" at bounding box center [234, 413] width 85 height 38
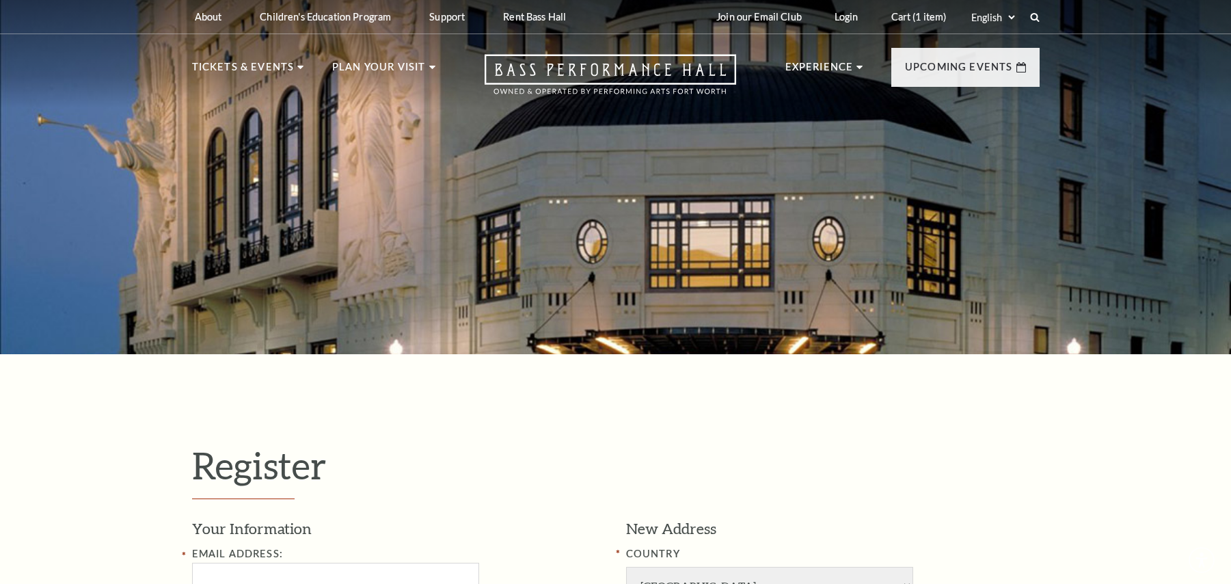
select select "1"
select select "TX"
